Goal: Task Accomplishment & Management: Use online tool/utility

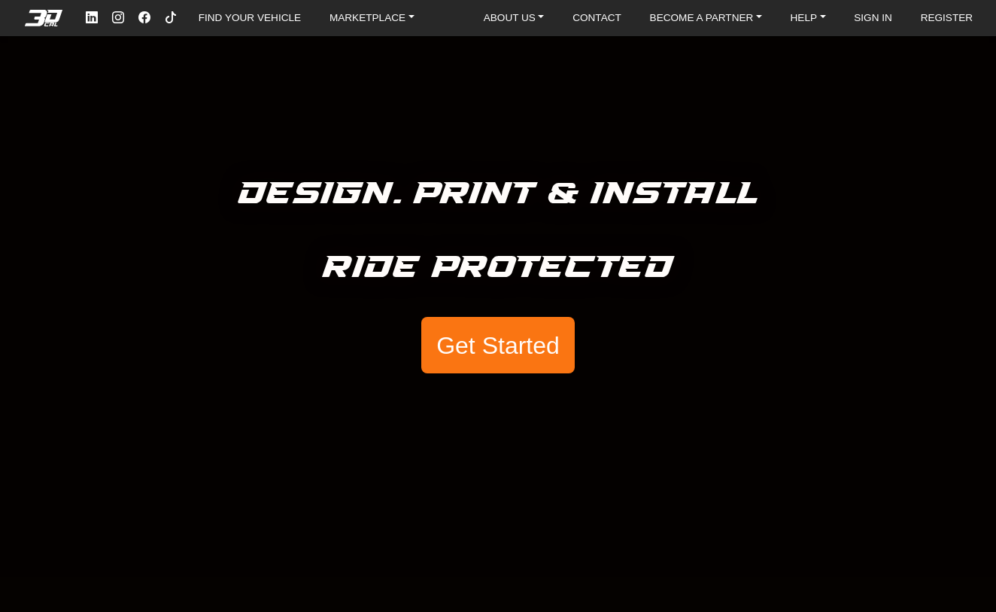
scroll to position [45, 0]
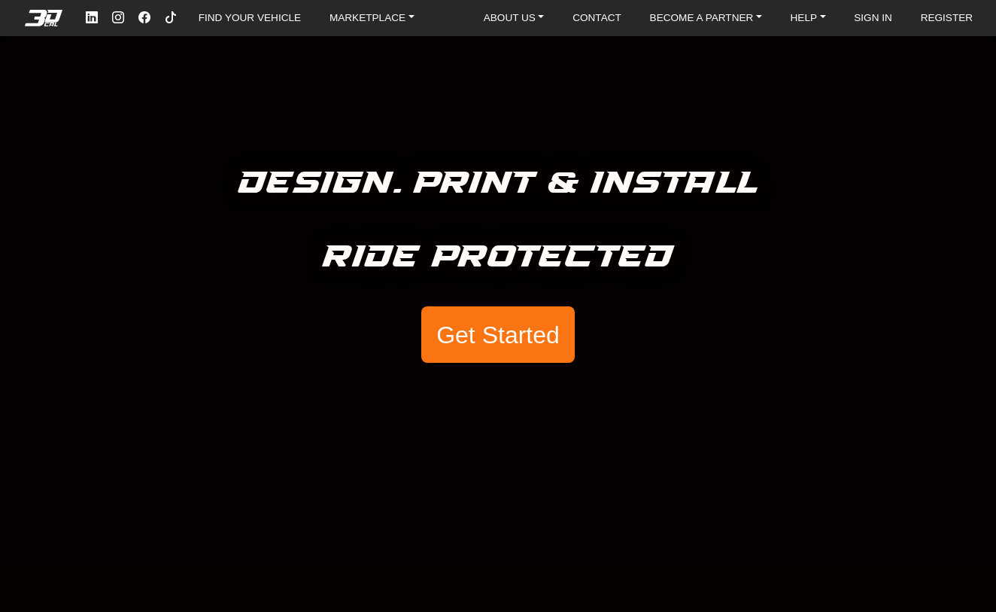
click at [530, 326] on button "Get Started" at bounding box center [497, 334] width 153 height 57
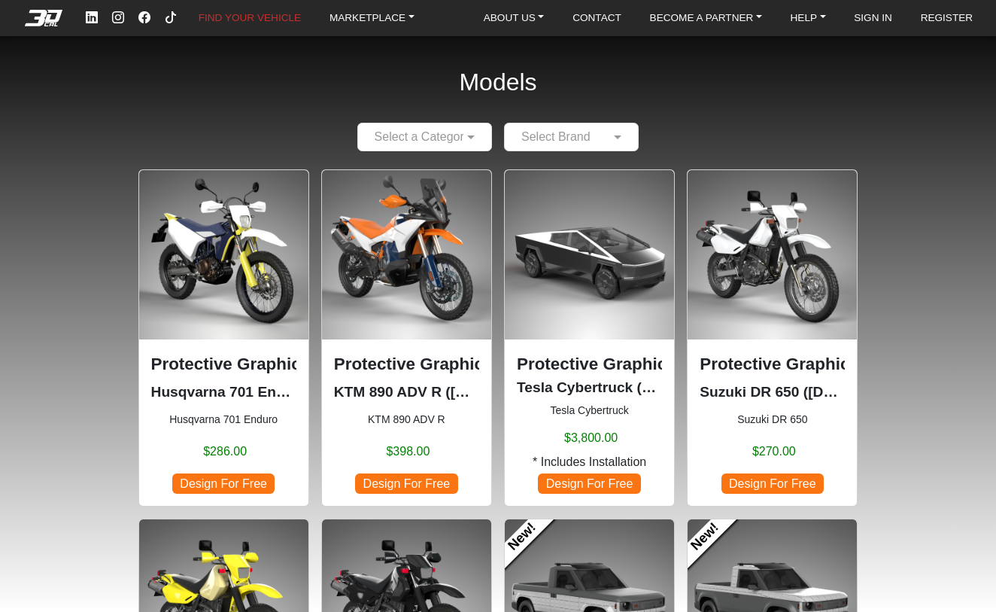
click at [433, 139] on input "text" at bounding box center [410, 137] width 88 height 18
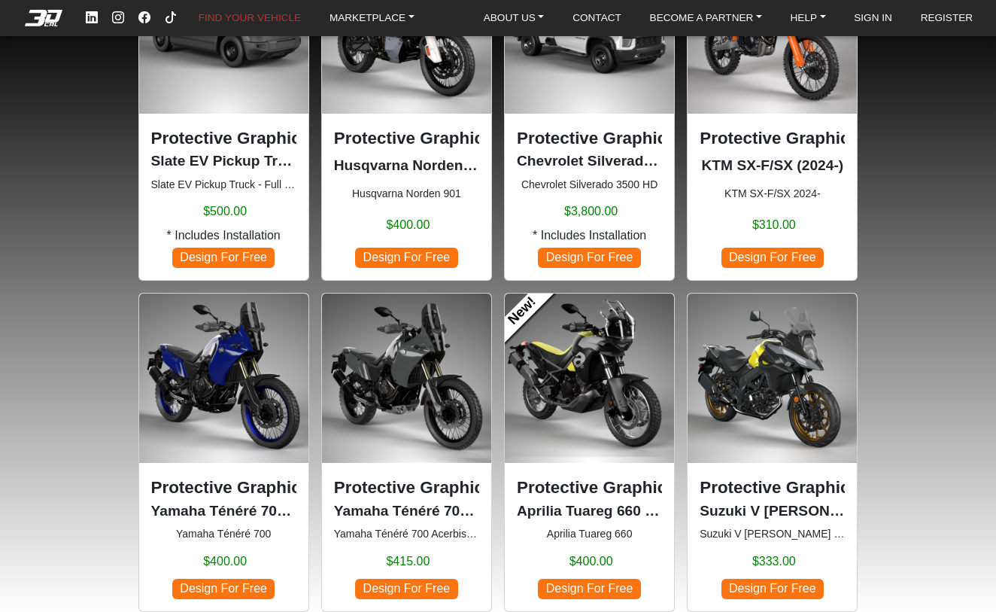
scroll to position [929, 0]
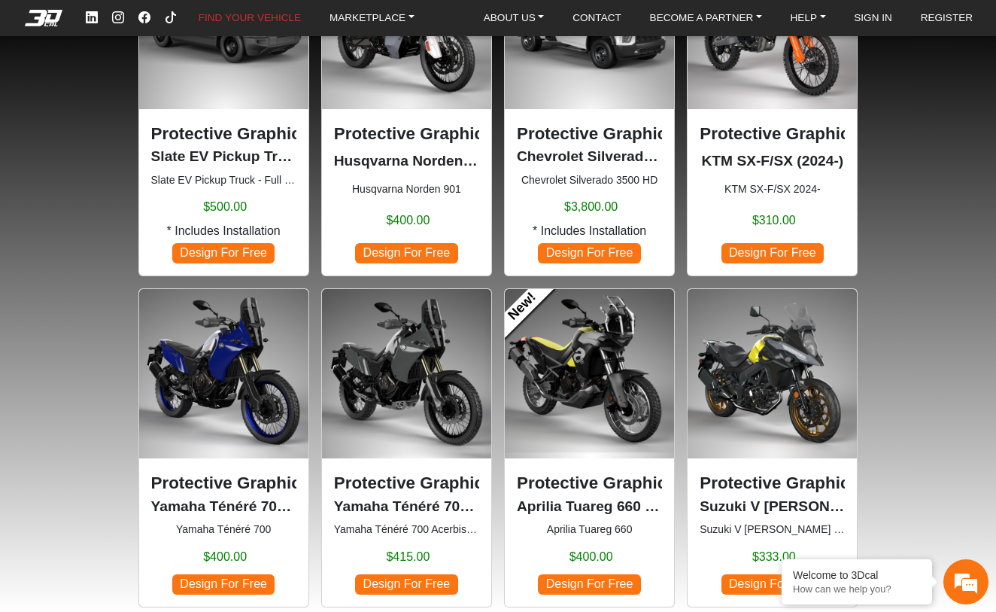
click at [251, 368] on img at bounding box center [223, 373] width 169 height 169
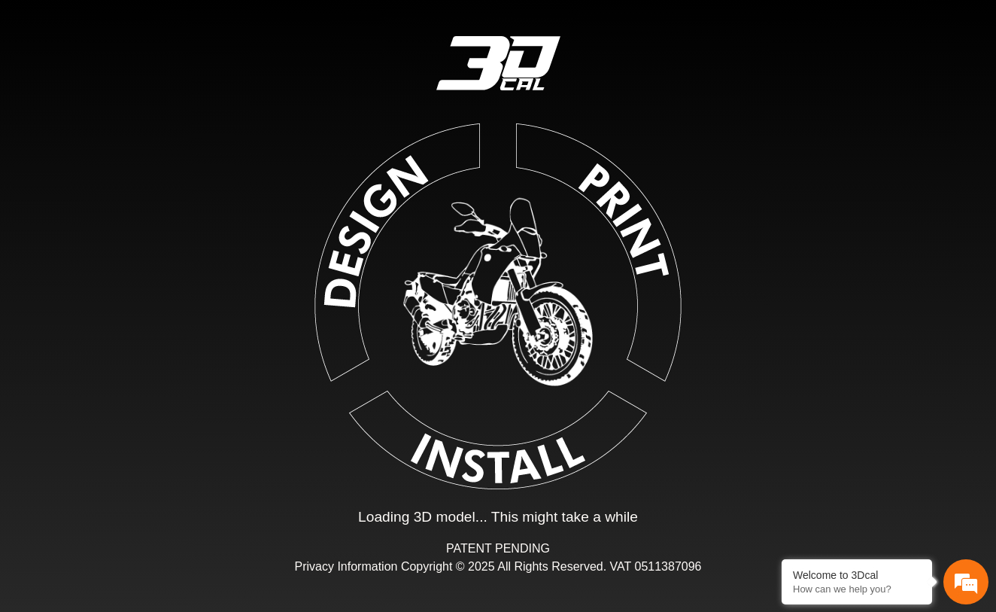
type input "*"
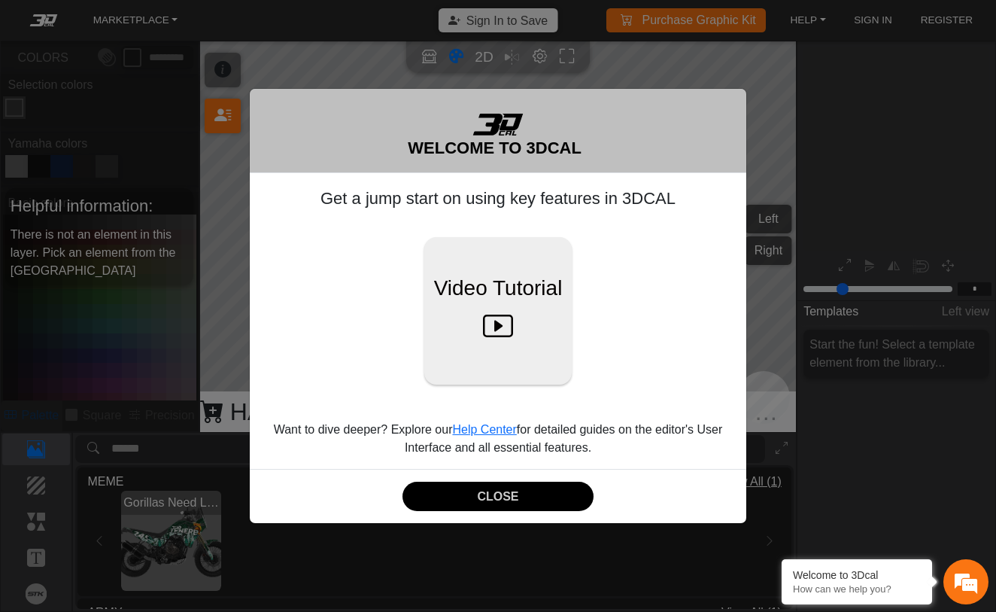
scroll to position [175, 184]
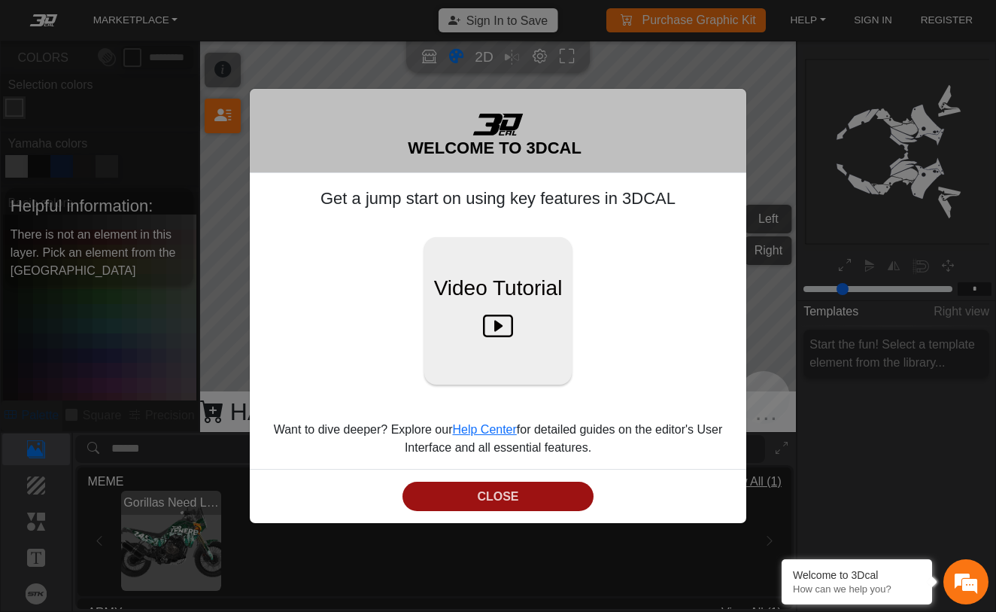
click at [490, 493] on button "CLOSE" at bounding box center [497, 495] width 191 height 29
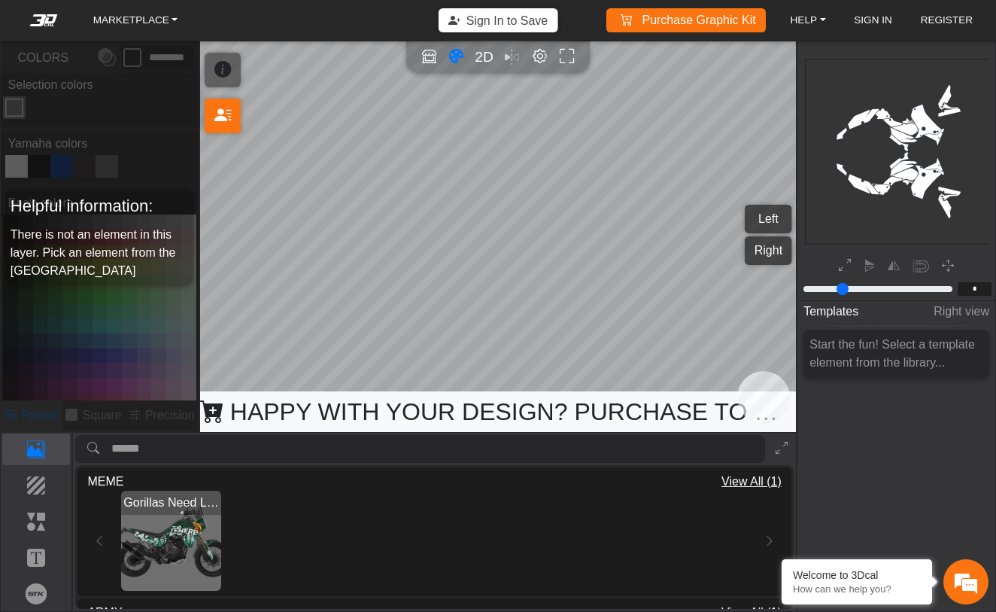
click at [161, 531] on img "View Gorillas Need Love" at bounding box center [171, 540] width 100 height 100
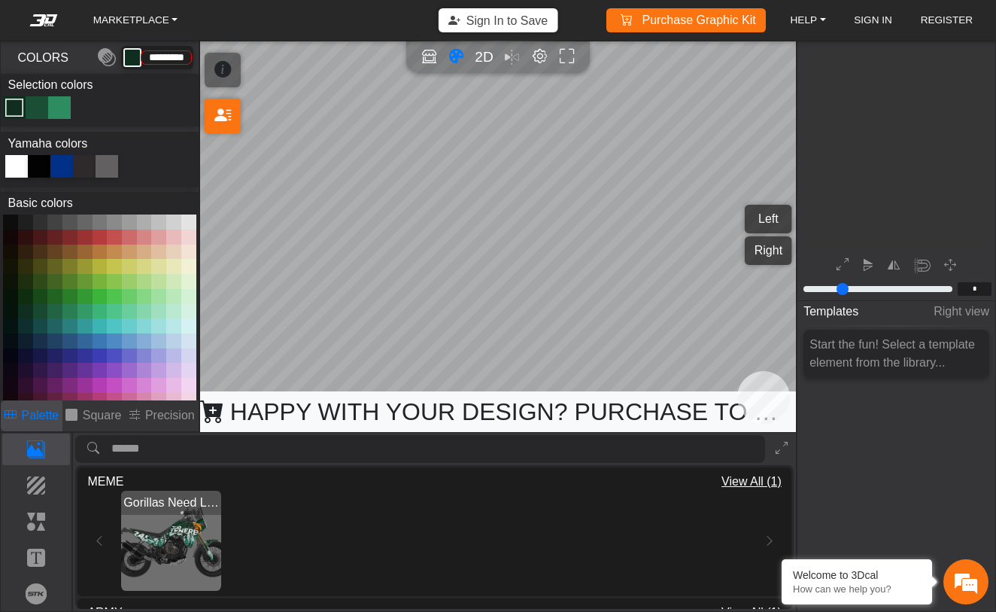
scroll to position [175, 184]
click at [490, 519] on div "Gorillas Need Love Loading..." at bounding box center [433, 540] width 645 height 100
click at [98, 536] on div "Gorillas Need Love Loading..." at bounding box center [434, 540] width 694 height 100
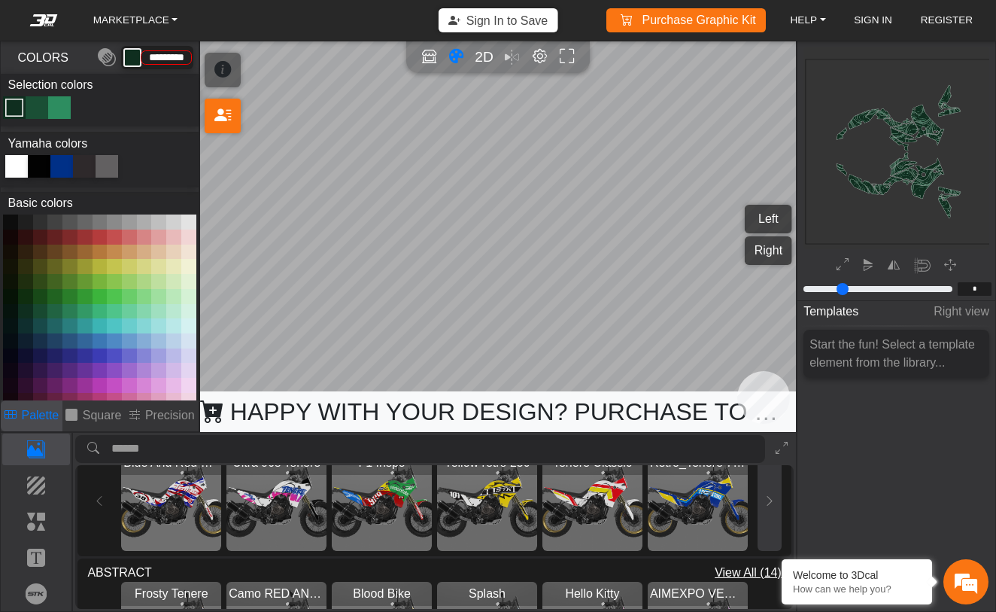
scroll to position [302, 0]
click at [497, 510] on img "View Yellow retro 250" at bounding box center [487, 501] width 100 height 100
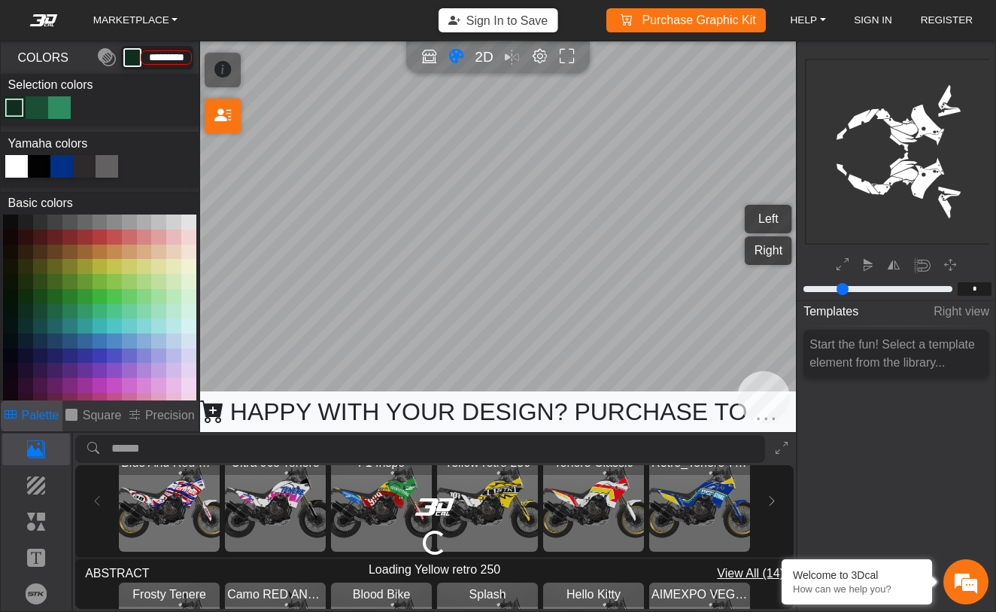
scroll to position [0, 0]
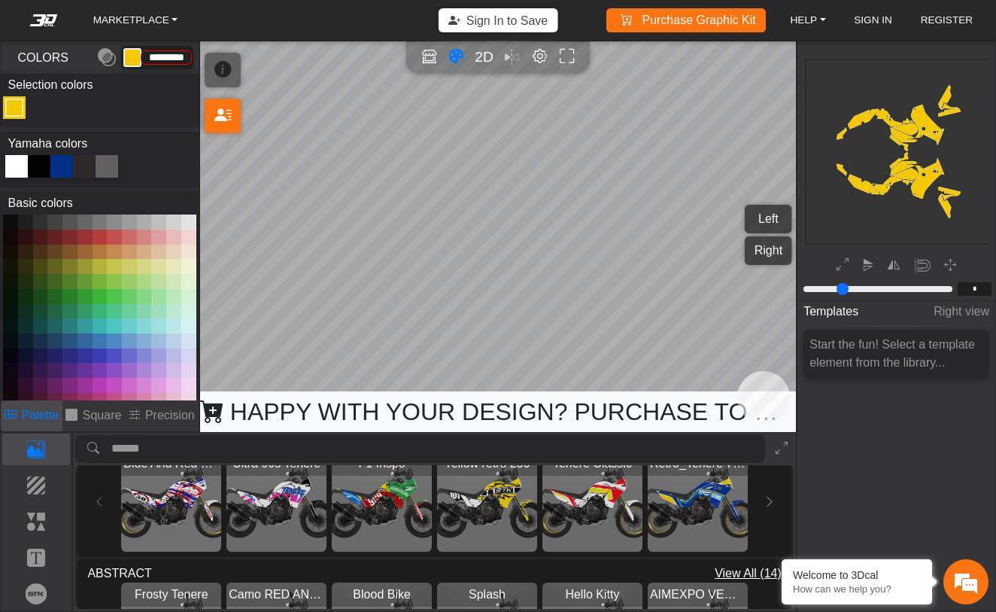
click at [692, 508] on img "View Retro_Tenere 700" at bounding box center [698, 501] width 100 height 100
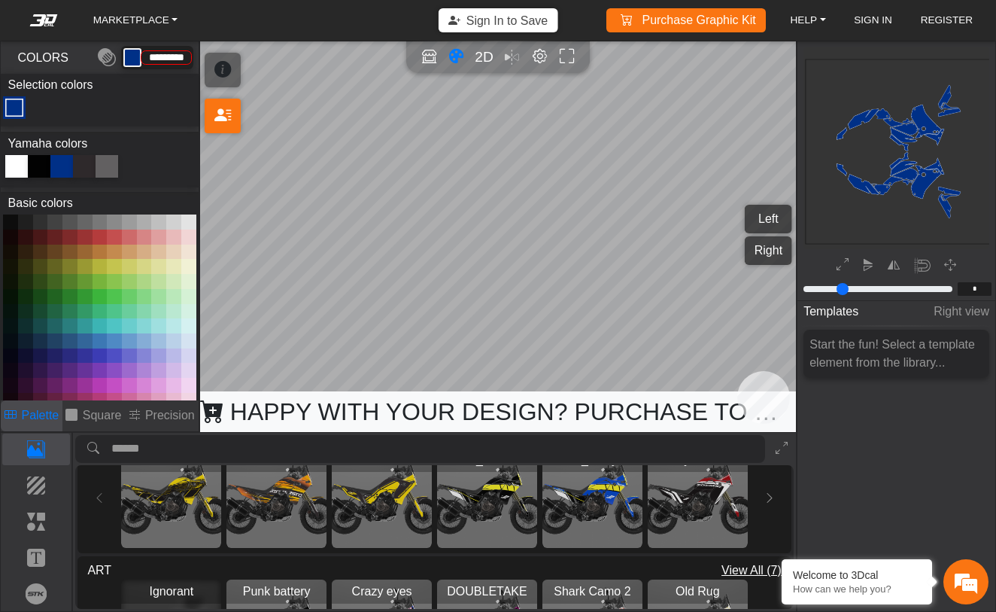
scroll to position [700, 0]
click at [568, 512] on img "View Tenere_700 yellow black rally 4" at bounding box center [592, 496] width 100 height 100
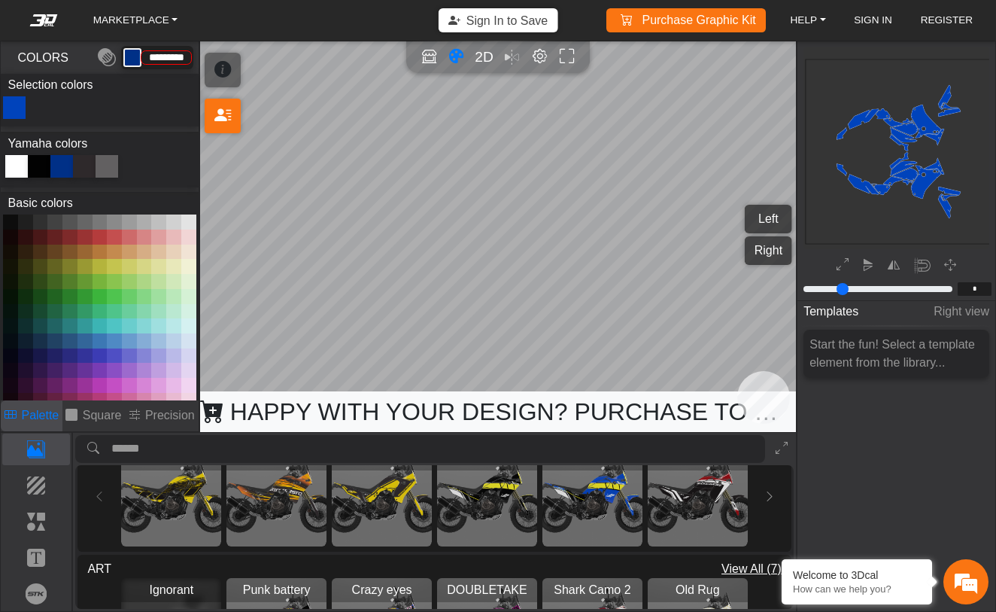
type input "*********"
click at [426, 56] on icon "Open in Showroom" at bounding box center [429, 56] width 16 height 17
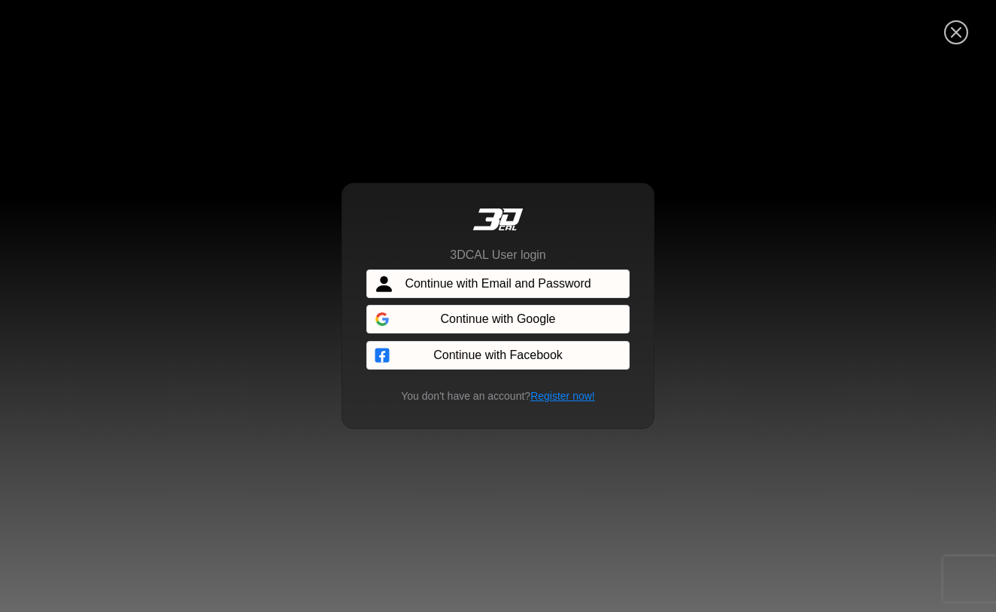
click at [947, 38] on icon "Close" at bounding box center [956, 33] width 24 height 27
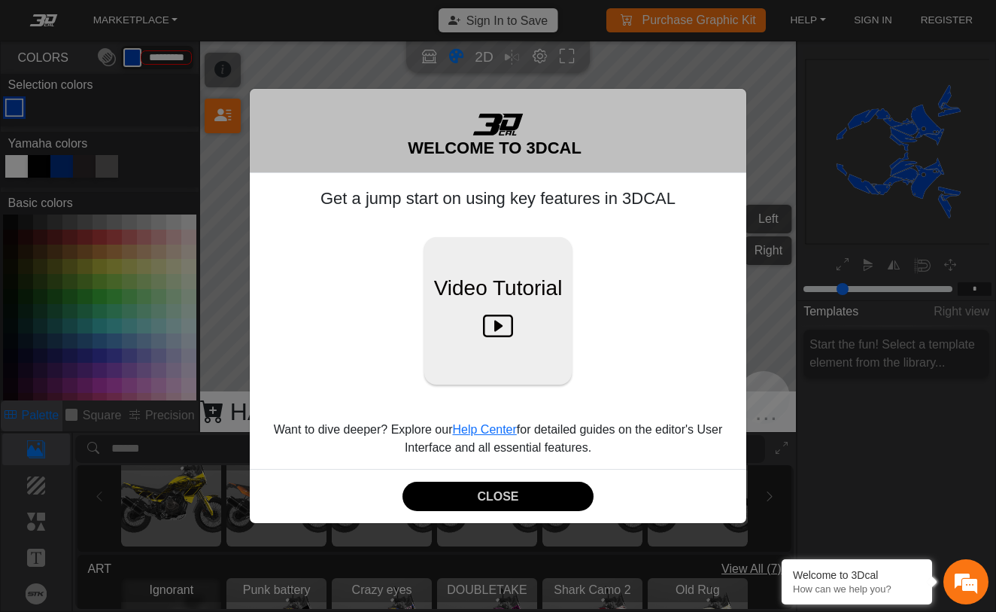
click at [774, 230] on div "WELCOME TO 3DCAL Get a jump start on using key features in 3DCAL Video Tutorial…" at bounding box center [498, 306] width 996 height 612
click at [510, 495] on button "CLOSE" at bounding box center [497, 495] width 191 height 29
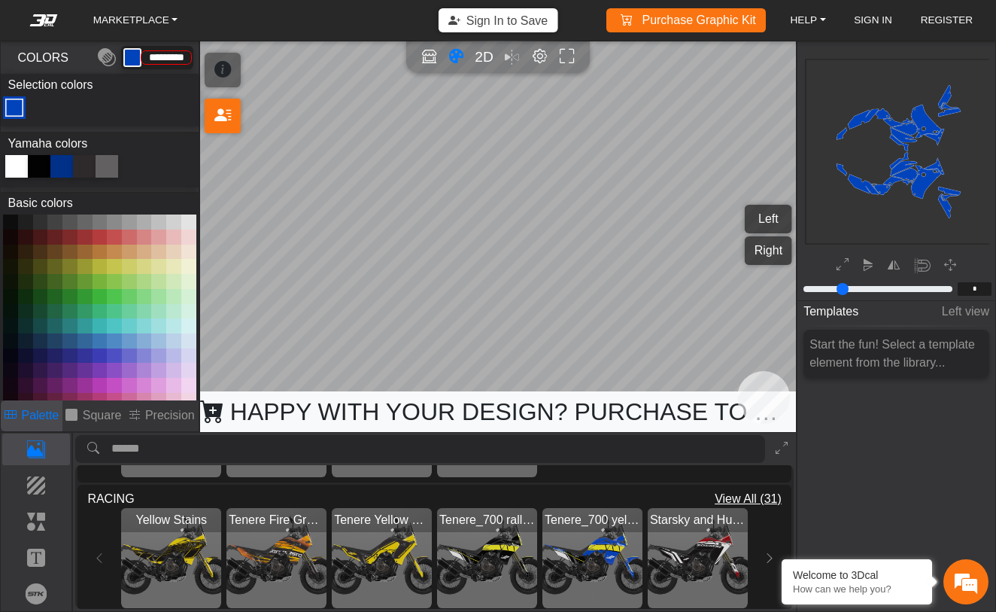
scroll to position [626, 0]
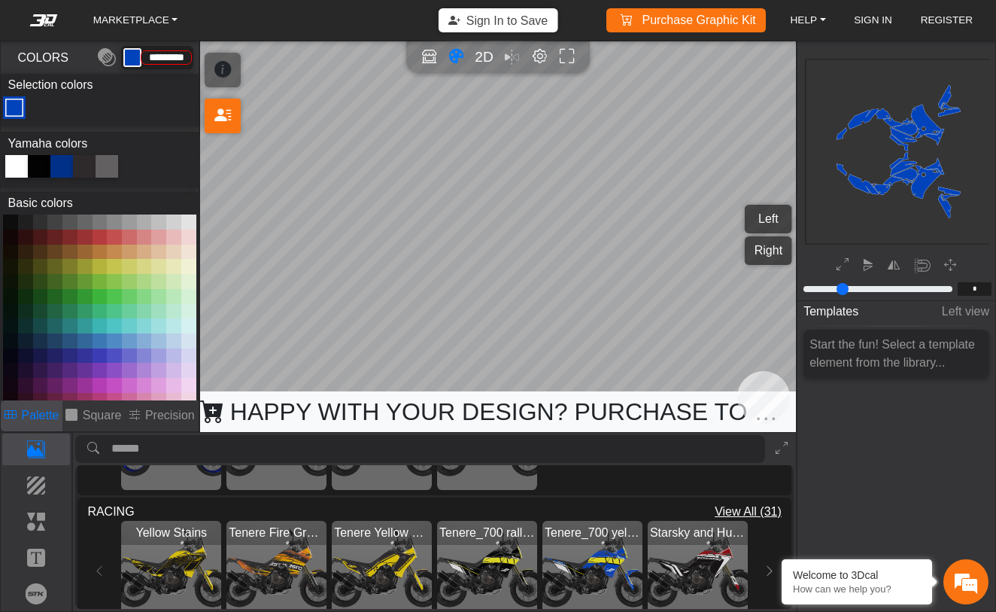
click at [739, 515] on span "View All (31)" at bounding box center [748, 512] width 67 height 18
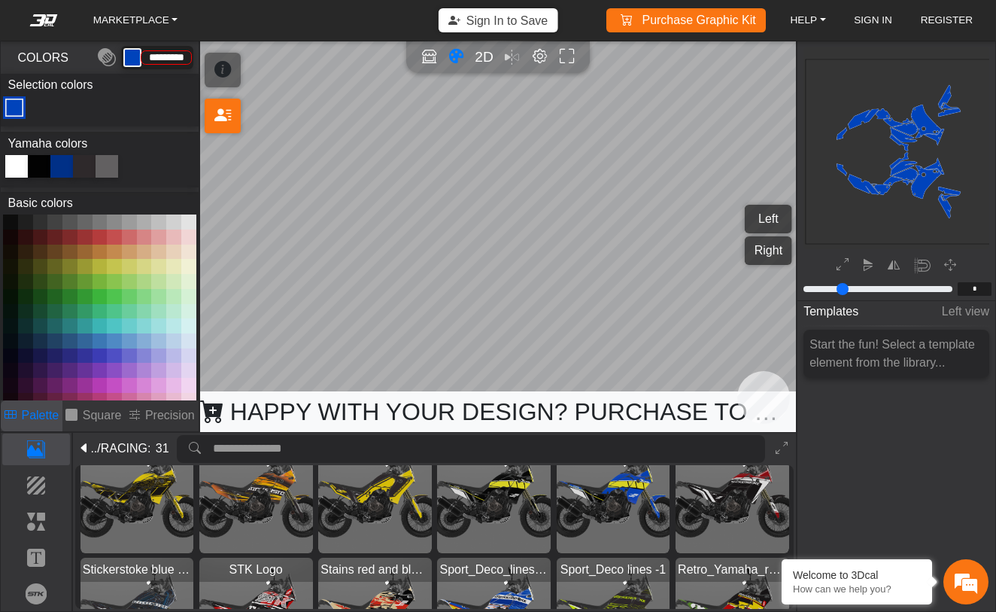
scroll to position [20, 0]
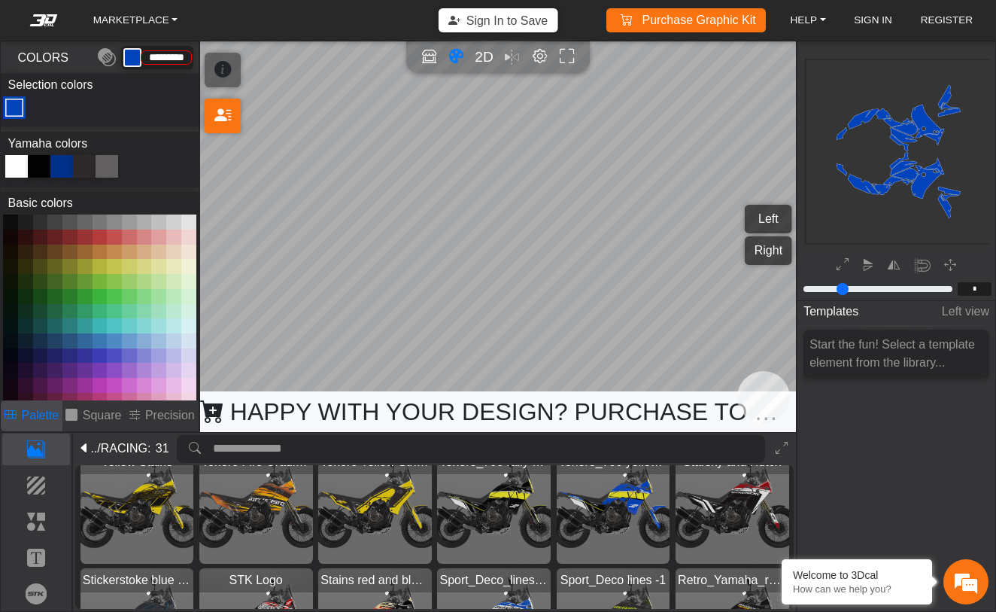
click at [263, 521] on img "View Tenere Fire Gradient" at bounding box center [256, 507] width 114 height 114
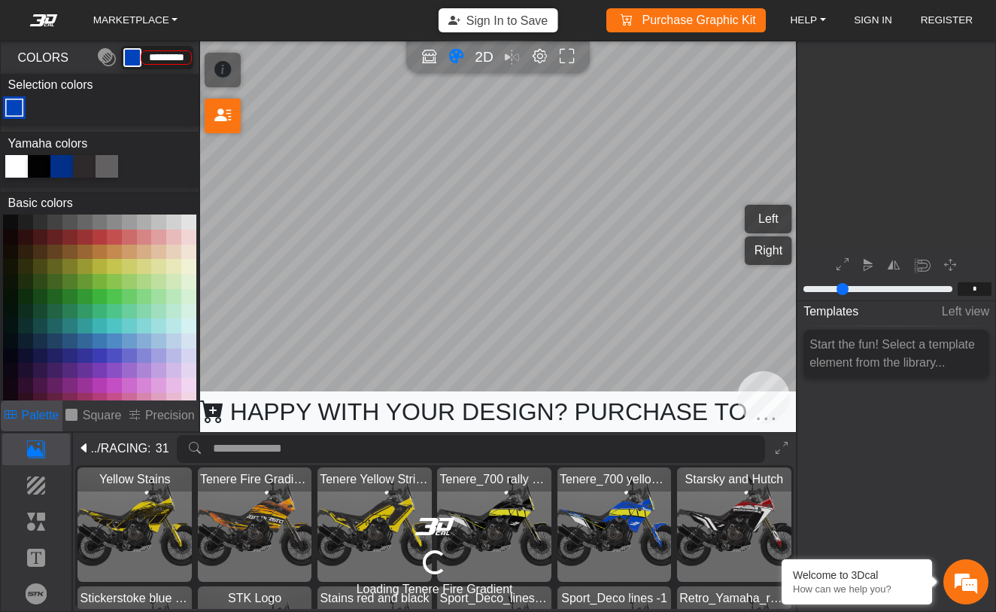
type input "*********"
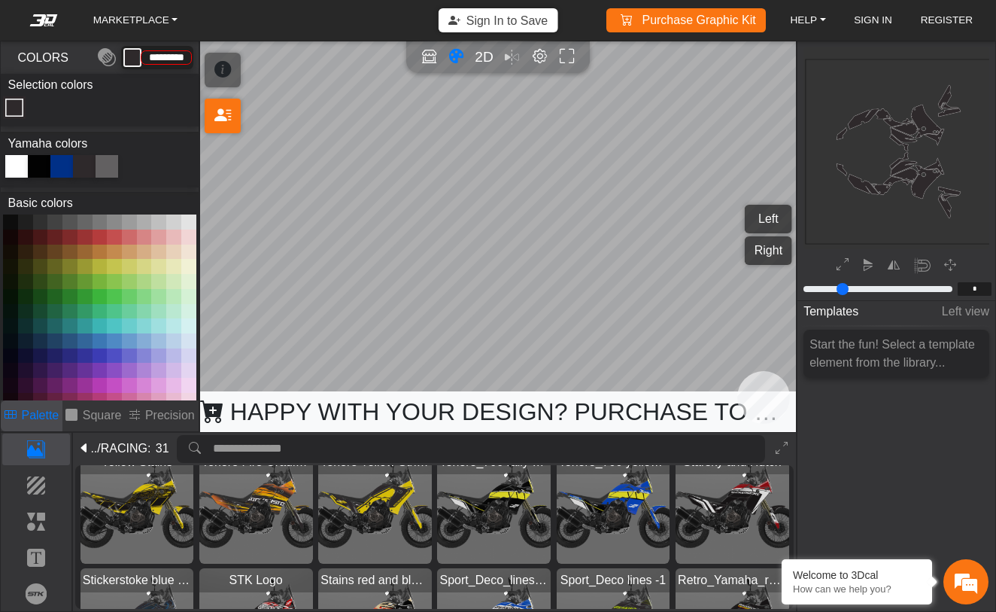
click at [857, 258] on div "MARKETPLACE Sign In to Save Purchase Graphic Kit Purchase! HELP Video help cent…" at bounding box center [498, 306] width 996 height 612
click at [907, 214] on div "MARKETPLACE Sign In to Save Purchase Graphic Kit Purchase! HELP Video help cent…" at bounding box center [498, 306] width 996 height 612
